Goal: Task Accomplishment & Management: Complete application form

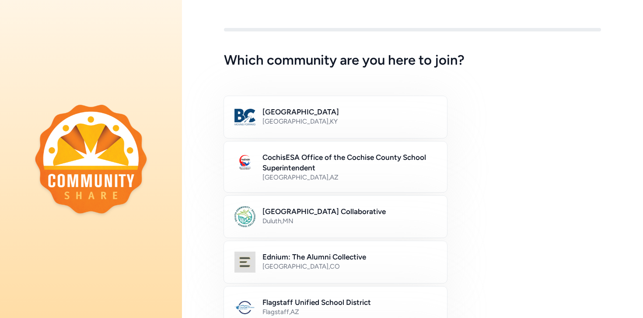
scroll to position [7, 0]
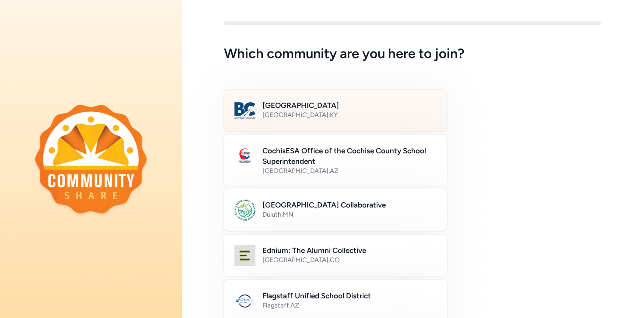
click at [330, 102] on h2 "[GEOGRAPHIC_DATA]" at bounding box center [349, 105] width 174 height 10
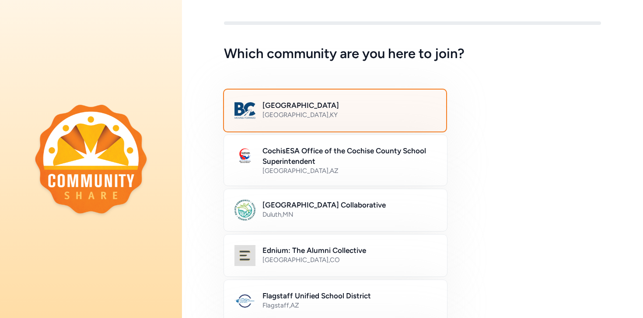
click at [330, 102] on h2 "[GEOGRAPHIC_DATA]" at bounding box center [348, 105] width 173 height 10
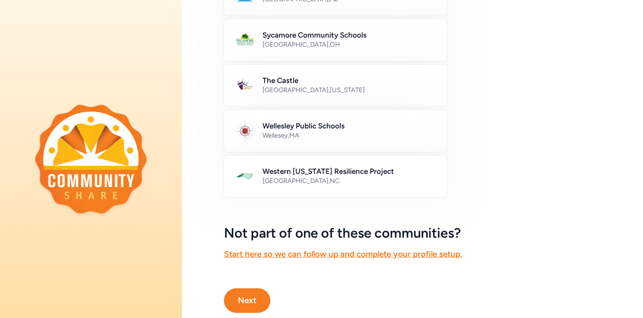
scroll to position [518, 0]
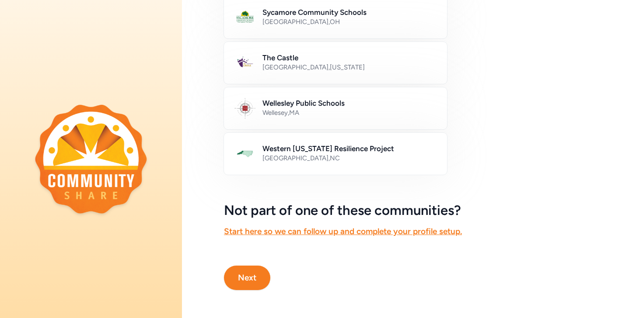
click at [243, 279] on button "Next" at bounding box center [247, 278] width 46 height 24
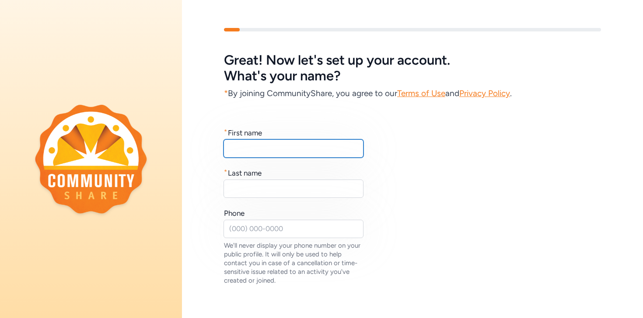
click at [265, 152] on input "text" at bounding box center [293, 148] width 140 height 18
type input "[PERSON_NAME]"
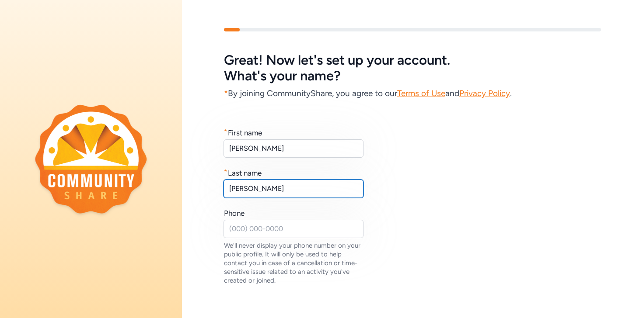
type input "[PERSON_NAME]"
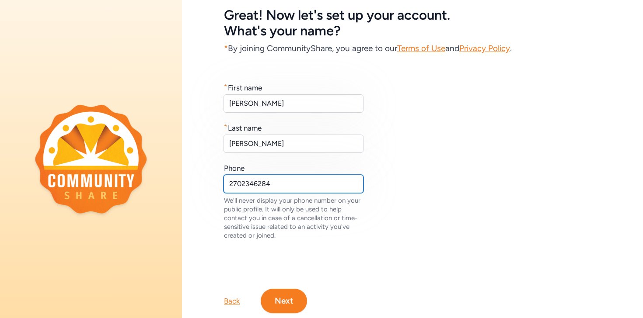
scroll to position [68, 0]
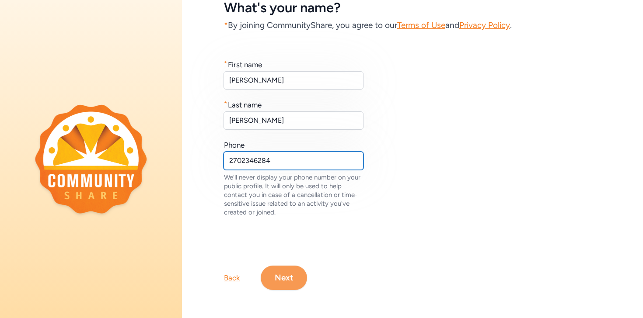
type input "2702346284"
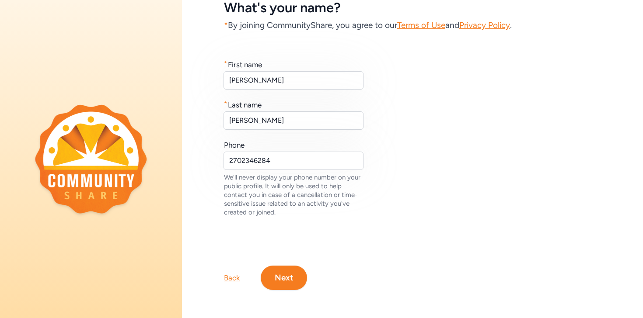
click at [282, 282] on button "Next" at bounding box center [284, 278] width 46 height 24
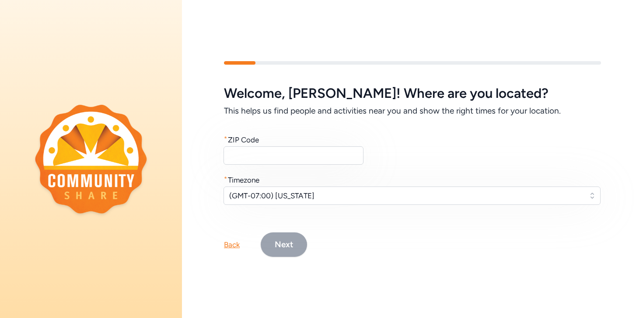
click at [284, 171] on div "Welcome , [PERSON_NAME] ! Where are you located? This helps us find people and …" at bounding box center [412, 145] width 377 height 119
click at [284, 163] on input "text" at bounding box center [293, 155] width 140 height 18
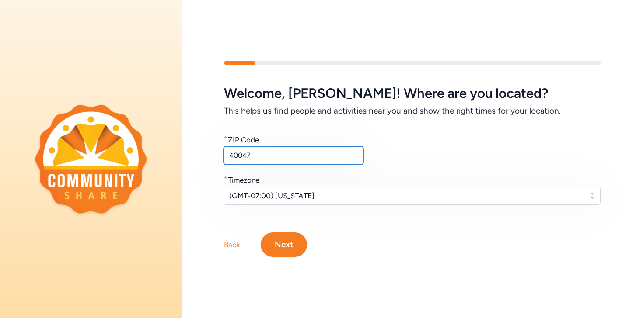
type input "40047"
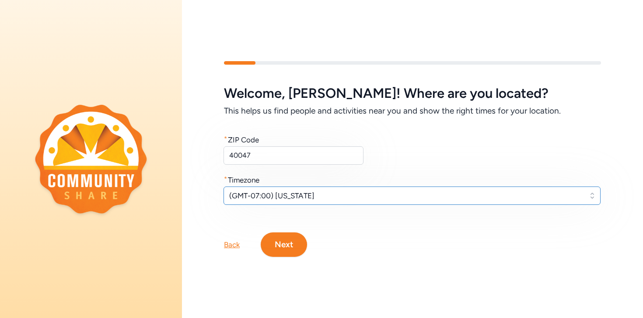
click at [282, 187] on button "(GMT-07:00) [US_STATE]" at bounding box center [411, 196] width 377 height 18
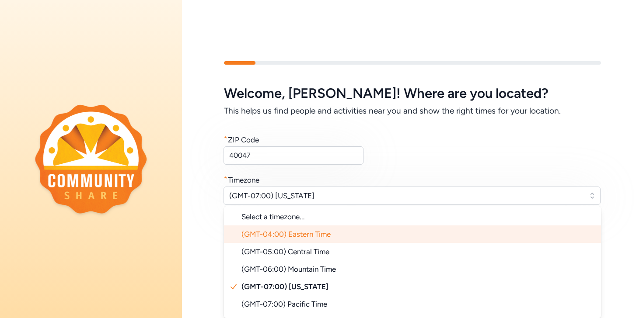
click at [303, 235] on span "(GMT-04:00) Eastern Time" at bounding box center [285, 234] width 89 height 9
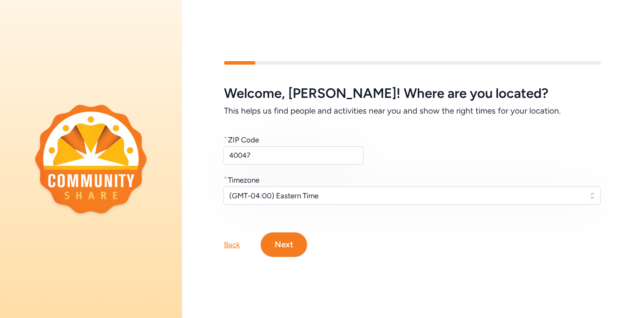
click at [293, 243] on button "Next" at bounding box center [284, 245] width 46 height 24
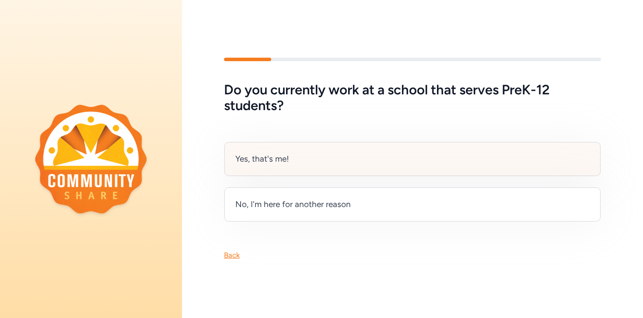
click at [333, 150] on div "Yes, that's me!" at bounding box center [412, 159] width 376 height 34
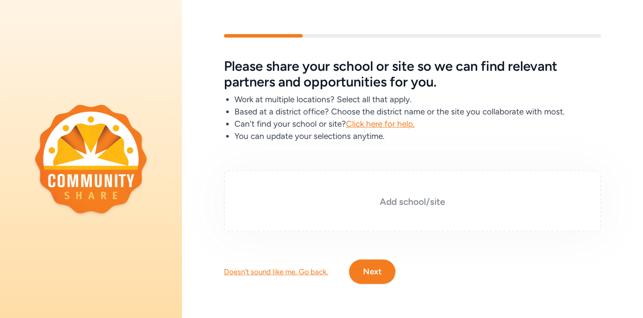
click at [372, 191] on div "Add school/site" at bounding box center [412, 201] width 377 height 61
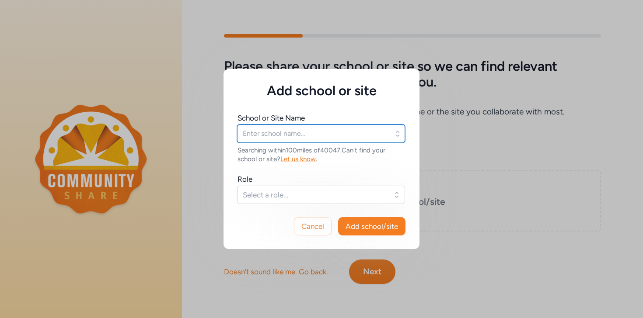
click at [302, 131] on input "text" at bounding box center [321, 134] width 168 height 18
type input "[GEOGRAPHIC_DATA]"
click at [322, 130] on input "text" at bounding box center [321, 134] width 168 height 18
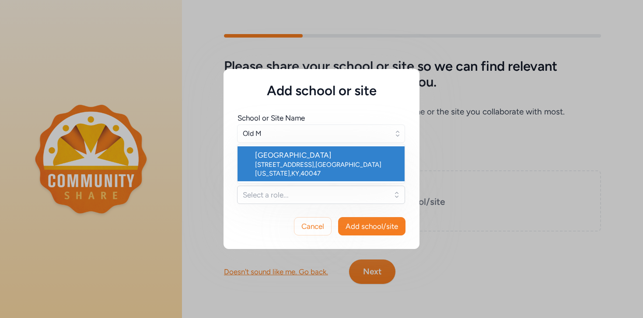
click at [322, 157] on div "[GEOGRAPHIC_DATA]" at bounding box center [326, 155] width 143 height 10
type input "[GEOGRAPHIC_DATA]"
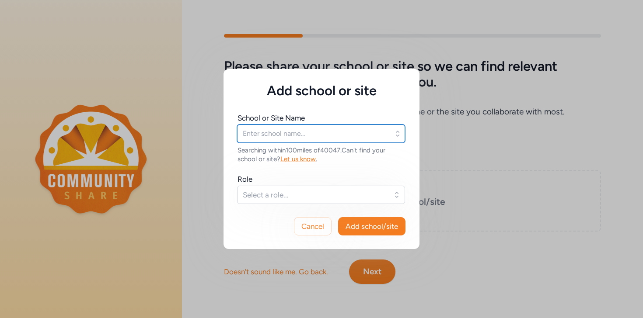
click at [307, 135] on input "text" at bounding box center [321, 134] width 168 height 18
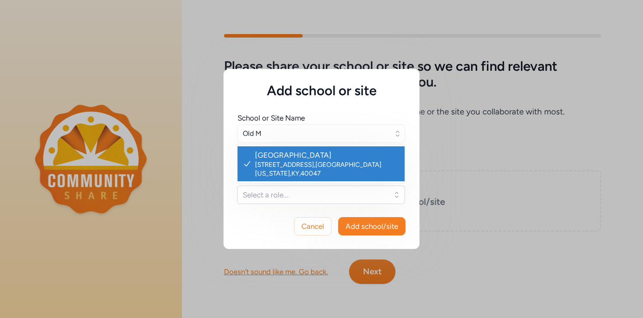
click at [335, 159] on div "[GEOGRAPHIC_DATA]" at bounding box center [326, 155] width 143 height 10
type input "[GEOGRAPHIC_DATA]"
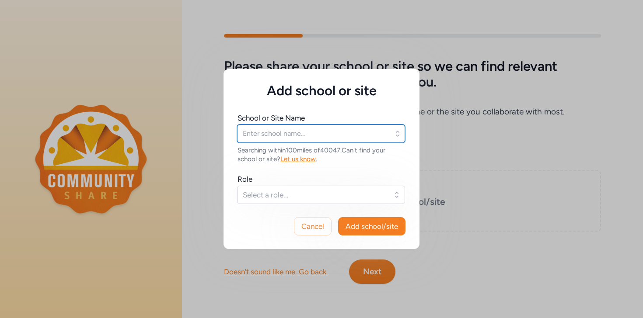
click at [331, 136] on input "text" at bounding box center [321, 134] width 168 height 18
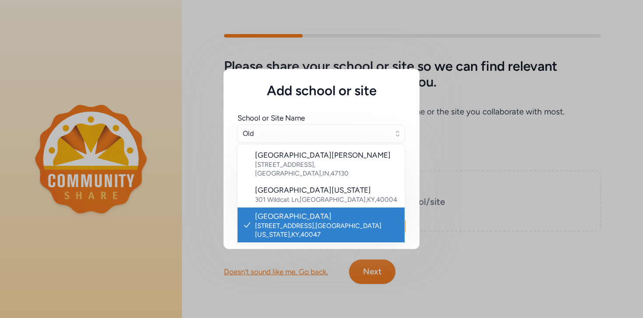
click at [262, 211] on div "[GEOGRAPHIC_DATA]" at bounding box center [326, 216] width 143 height 10
type input "[GEOGRAPHIC_DATA]"
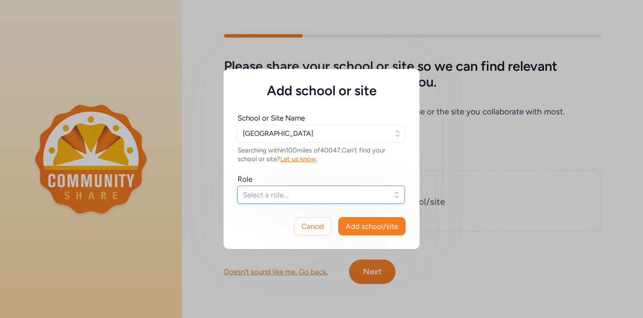
click at [268, 195] on span "Select a role..." at bounding box center [315, 195] width 144 height 10
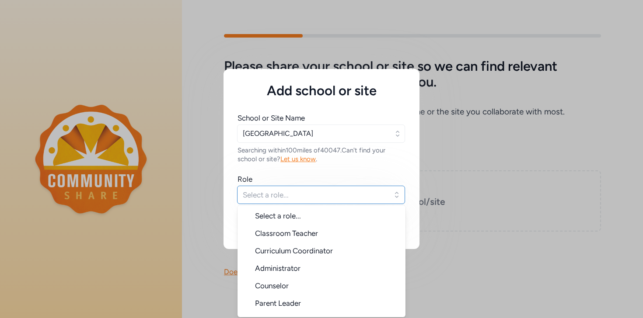
click at [285, 189] on button "Select a role..." at bounding box center [321, 195] width 168 height 18
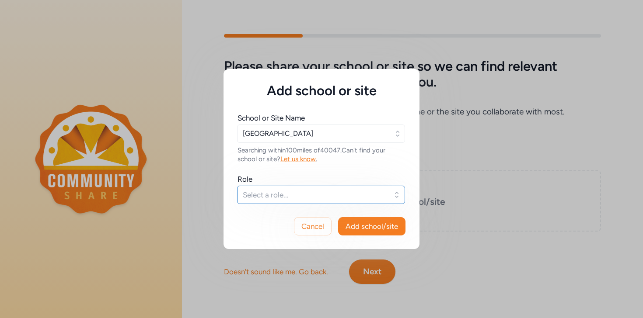
click at [285, 192] on span "Select a role..." at bounding box center [315, 195] width 144 height 10
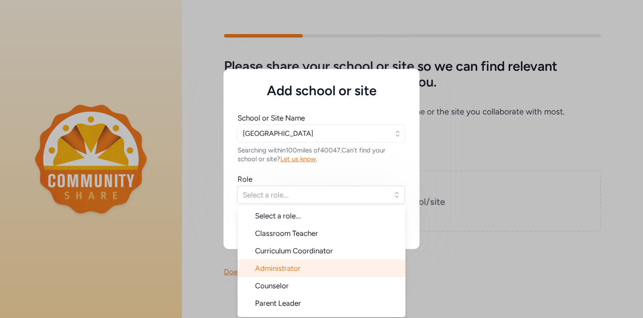
click at [295, 275] on li "Administrator" at bounding box center [321, 268] width 168 height 17
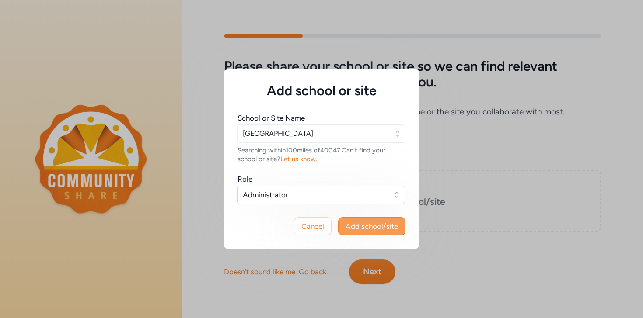
click at [376, 229] on span "Add school/site" at bounding box center [371, 226] width 52 height 10
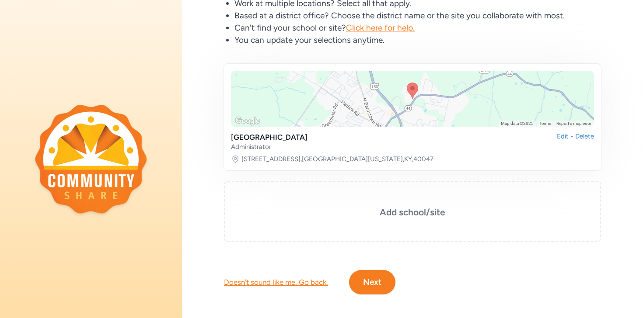
scroll to position [94, 0]
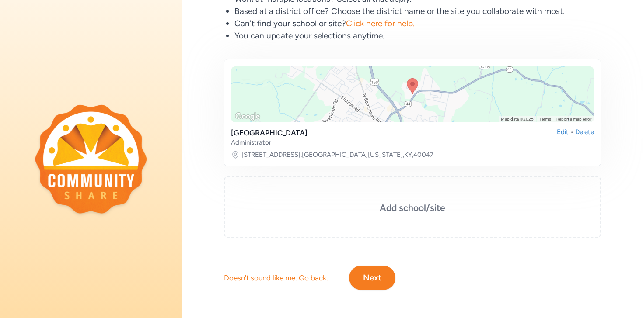
click at [387, 272] on button "Next" at bounding box center [372, 278] width 46 height 24
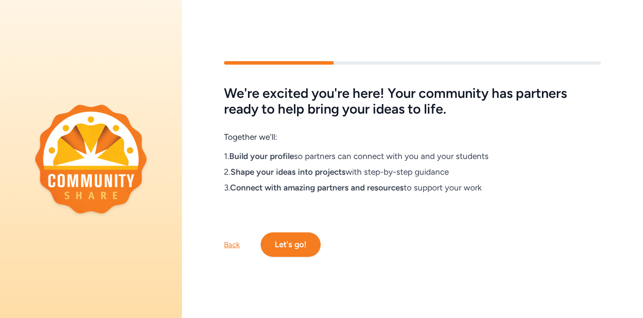
click at [284, 251] on button "Let's go!" at bounding box center [291, 245] width 60 height 24
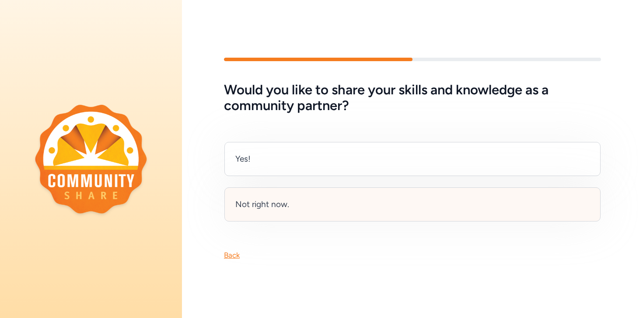
click at [315, 200] on div "Not right now." at bounding box center [412, 205] width 376 height 34
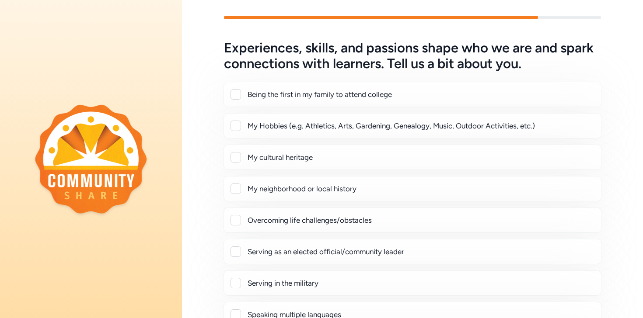
scroll to position [185, 0]
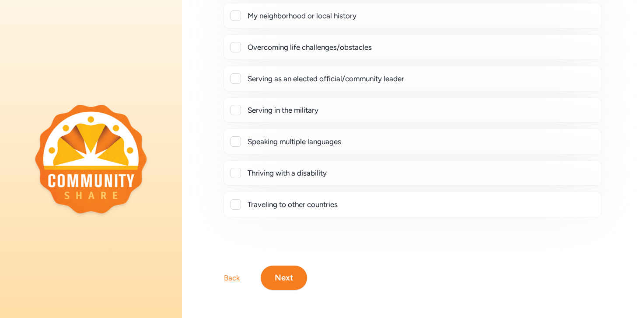
click at [289, 274] on button "Next" at bounding box center [284, 278] width 46 height 24
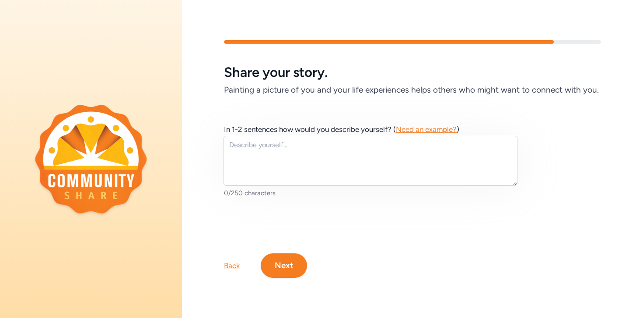
click at [289, 274] on button "Next" at bounding box center [284, 266] width 46 height 24
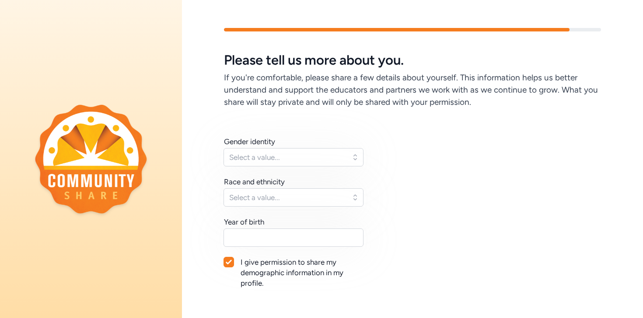
scroll to position [72, 0]
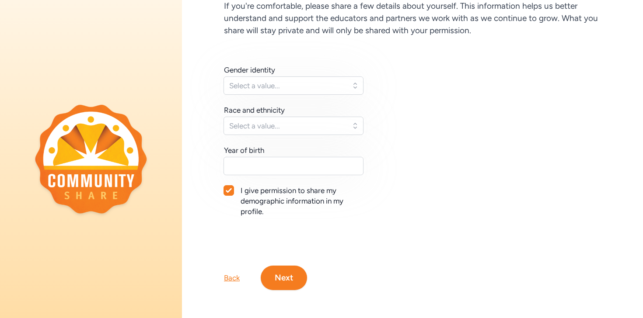
click at [290, 272] on button "Next" at bounding box center [284, 278] width 46 height 24
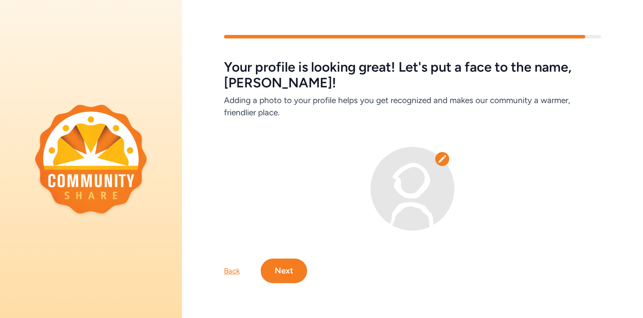
click at [290, 272] on button "Next" at bounding box center [284, 271] width 46 height 24
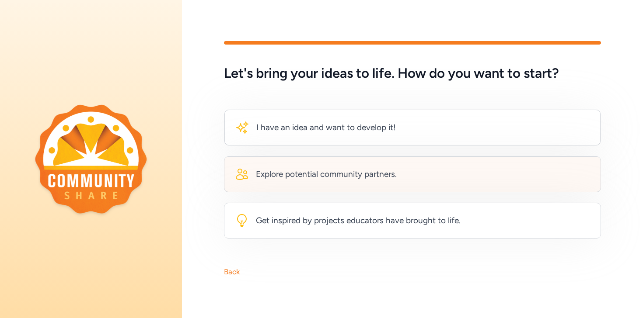
click at [314, 185] on div "Explore potential community partners." at bounding box center [412, 175] width 377 height 36
